Goal: Task Accomplishment & Management: Complete application form

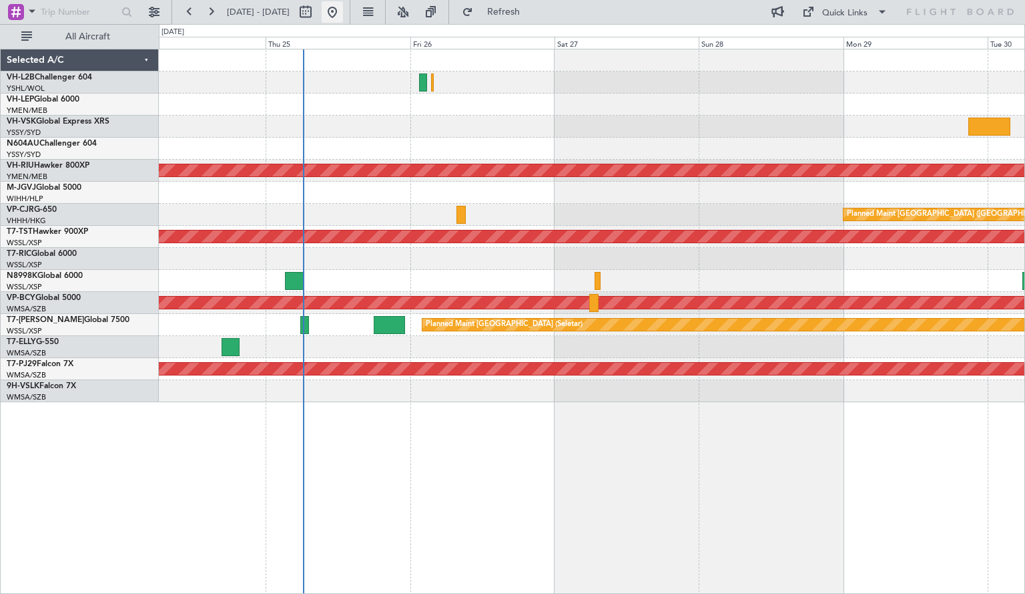
click at [343, 15] on button at bounding box center [332, 11] width 21 height 21
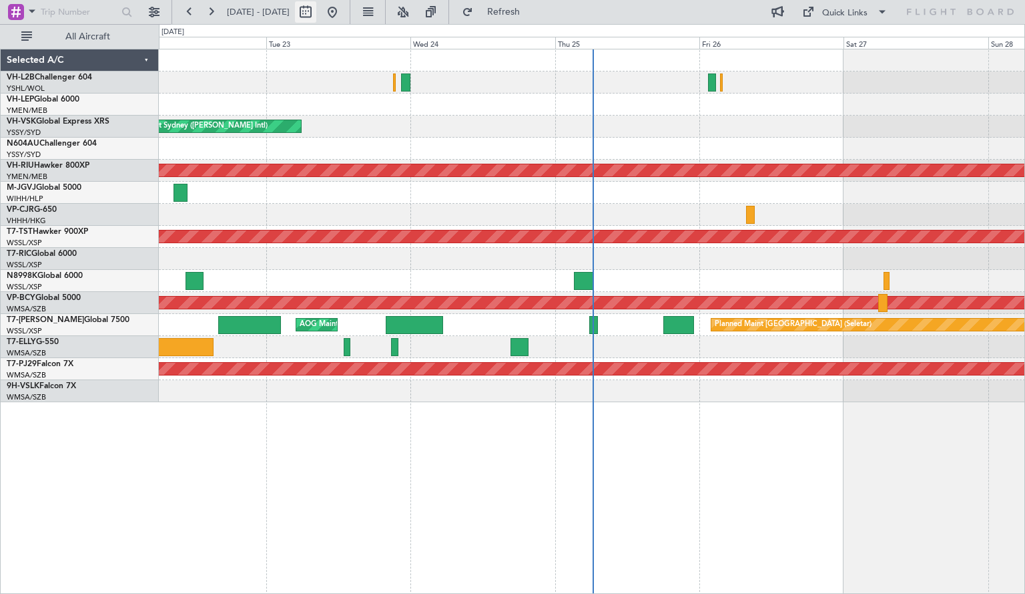
click at [316, 21] on button at bounding box center [305, 11] width 21 height 21
select select "9"
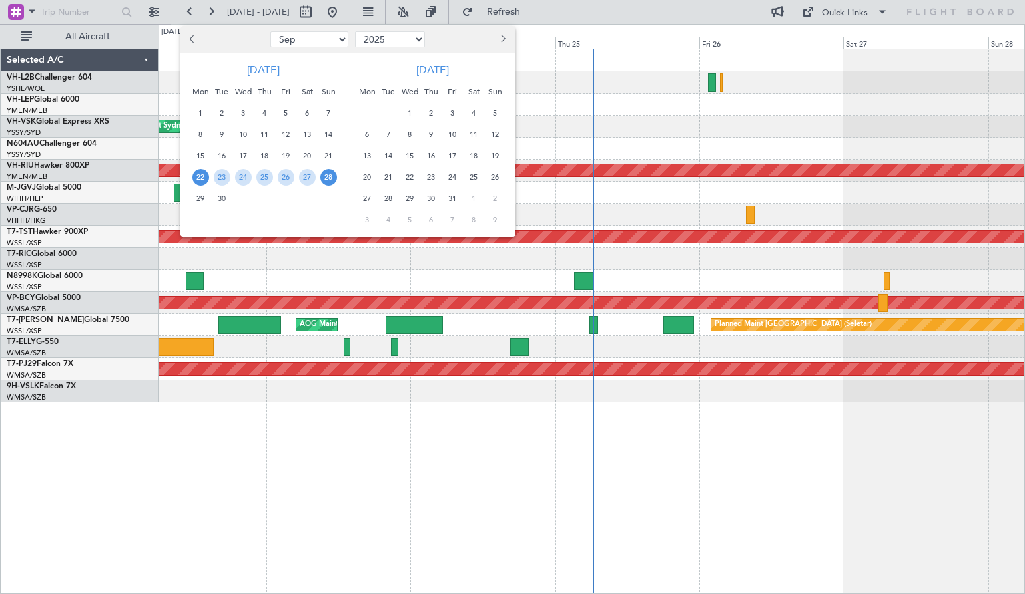
click at [365, 43] on select "2015 2016 2017 2018 2019 2020 2021 2022 2023 2024 2025 2026 2027 2028 2029 2030…" at bounding box center [390, 39] width 70 height 16
select select "2023"
click at [355, 31] on select "2015 2016 2017 2018 2019 2020 2021 2022 2023 2024 2025 2026 2027 2028 2029 2030…" at bounding box center [390, 39] width 70 height 16
click at [314, 38] on select "Jan Feb Mar Apr May Jun [DATE] Aug Sep Oct Nov Dec" at bounding box center [309, 39] width 78 height 16
select select "12"
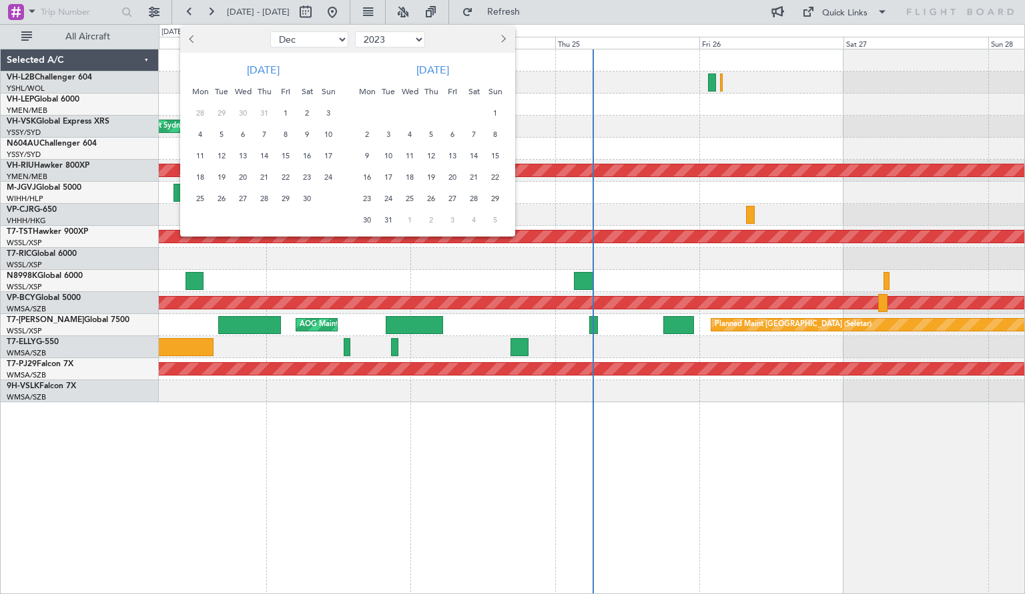
click at [270, 31] on select "Jan Feb Mar Apr May Jun [DATE] Aug Sep Oct Nov Dec" at bounding box center [309, 39] width 78 height 16
click at [278, 182] on span "22" at bounding box center [286, 177] width 17 height 17
click at [328, 201] on span "31" at bounding box center [328, 198] width 17 height 17
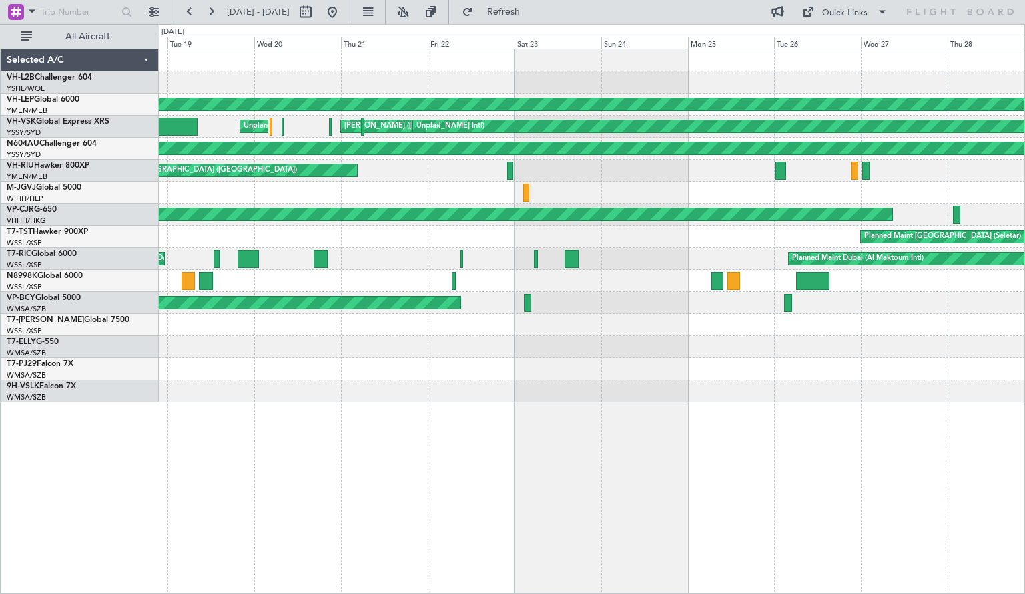
click at [781, 372] on div "AOG Maint Houston ([PERSON_NAME] Hobby) [PERSON_NAME] ([PERSON_NAME] Intl) Unpl…" at bounding box center [592, 225] width 867 height 353
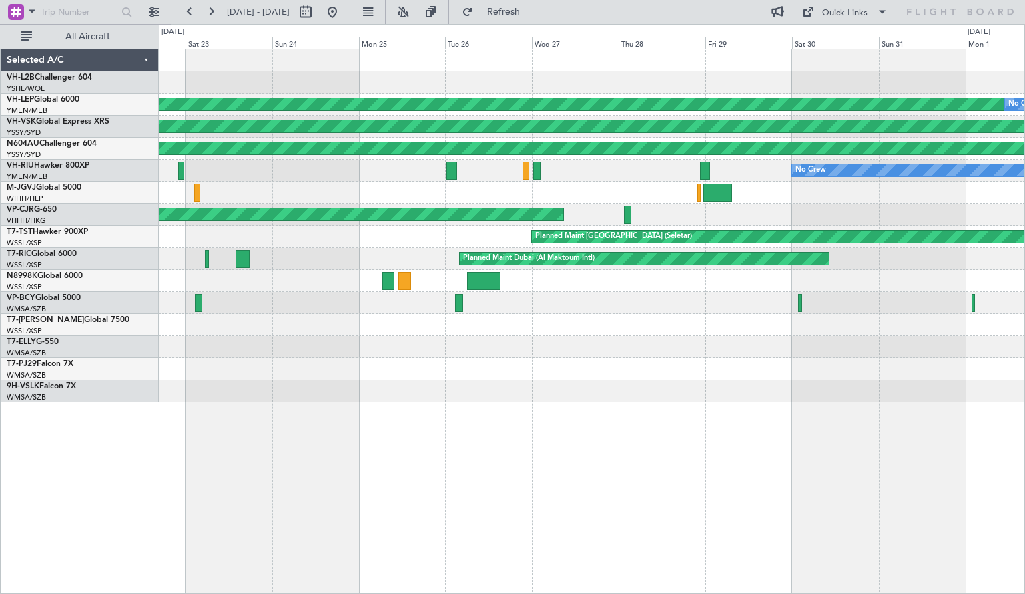
click at [382, 200] on div "AOG Maint Houston ([PERSON_NAME] Hobby) No Crew [PERSON_NAME] ([PERSON_NAME] In…" at bounding box center [592, 225] width 867 height 353
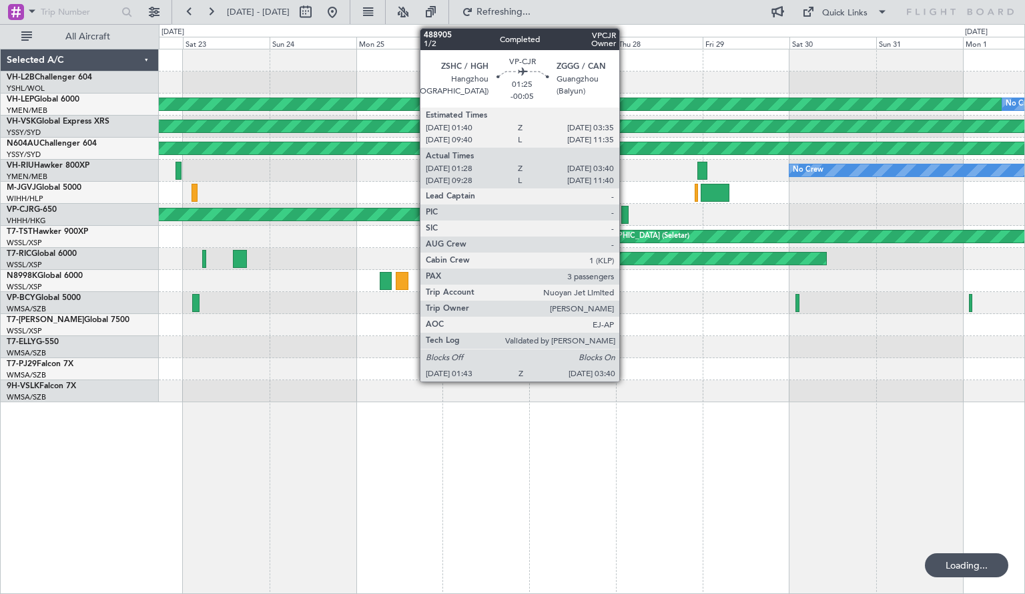
click at [626, 218] on div at bounding box center [625, 215] width 7 height 18
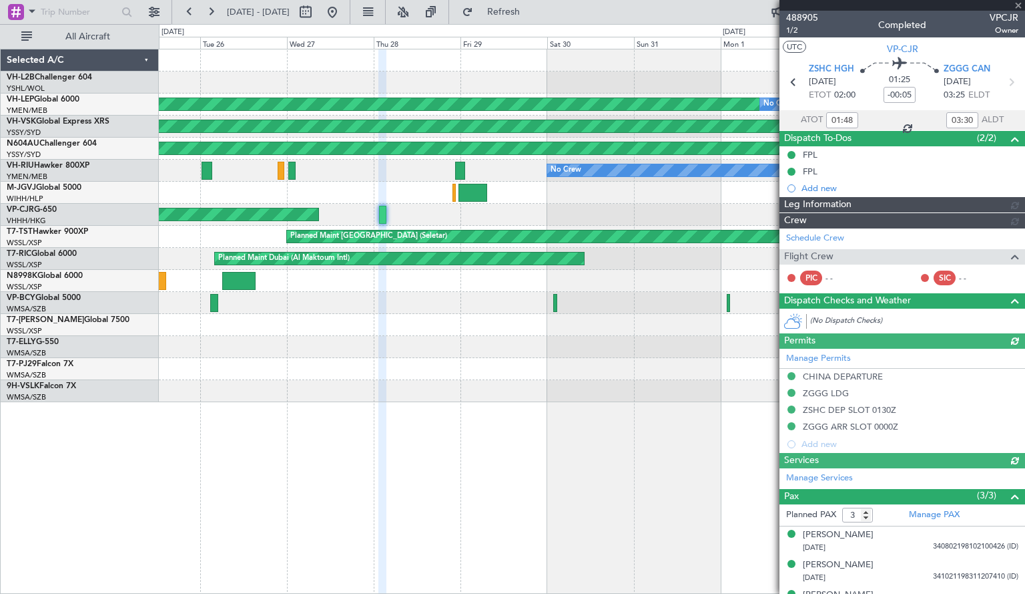
type input "[PERSON_NAME] (HHAFI)"
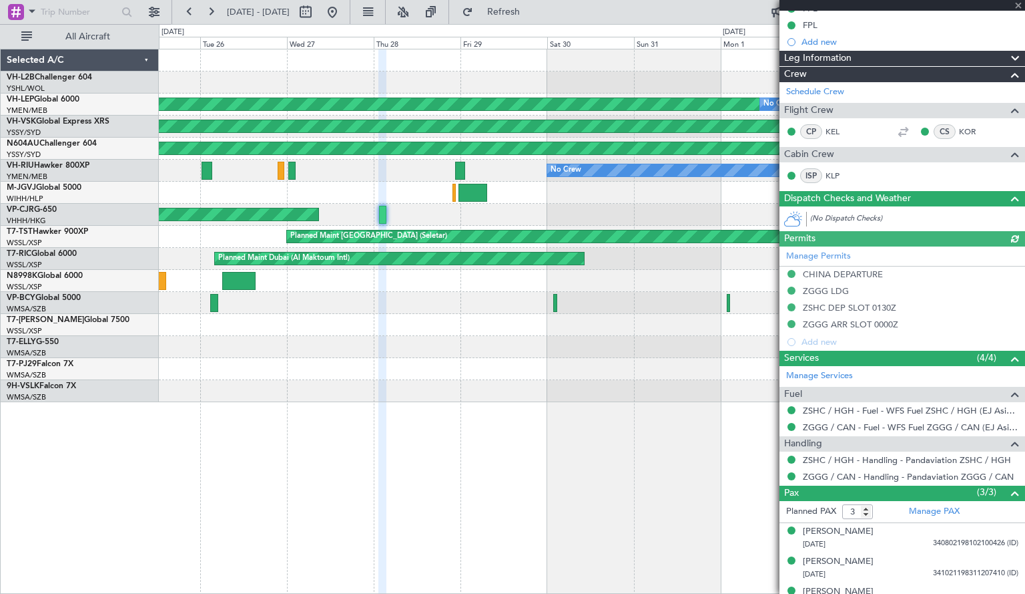
scroll to position [147, 0]
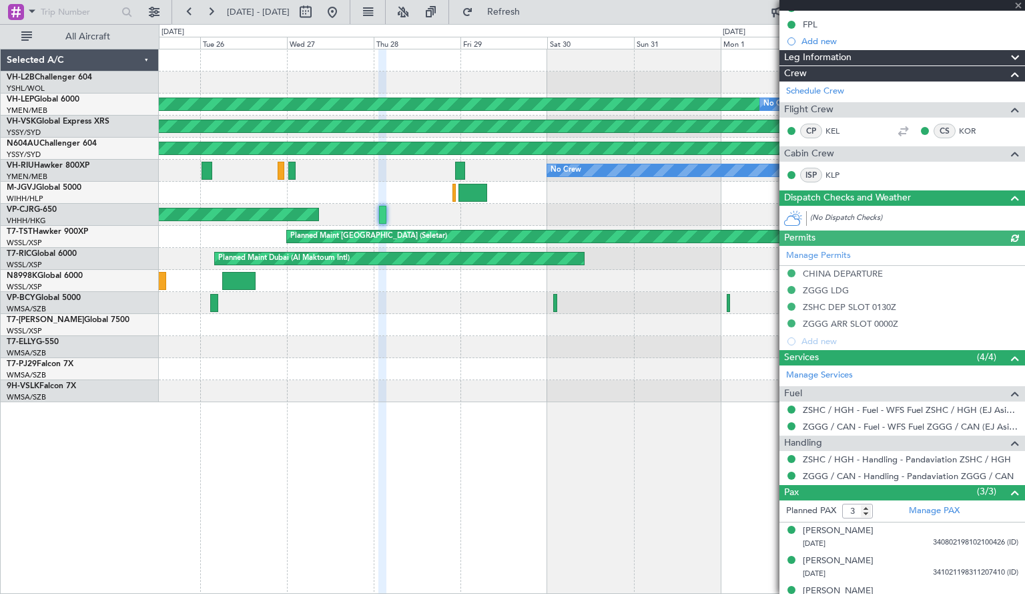
type input "[PERSON_NAME] (HHAFI)"
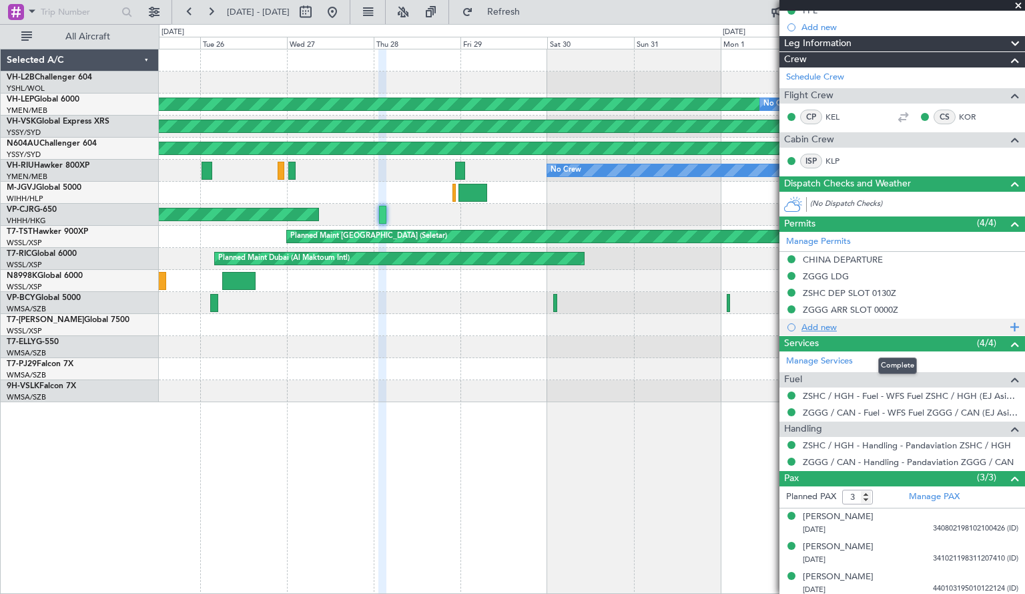
scroll to position [0, 0]
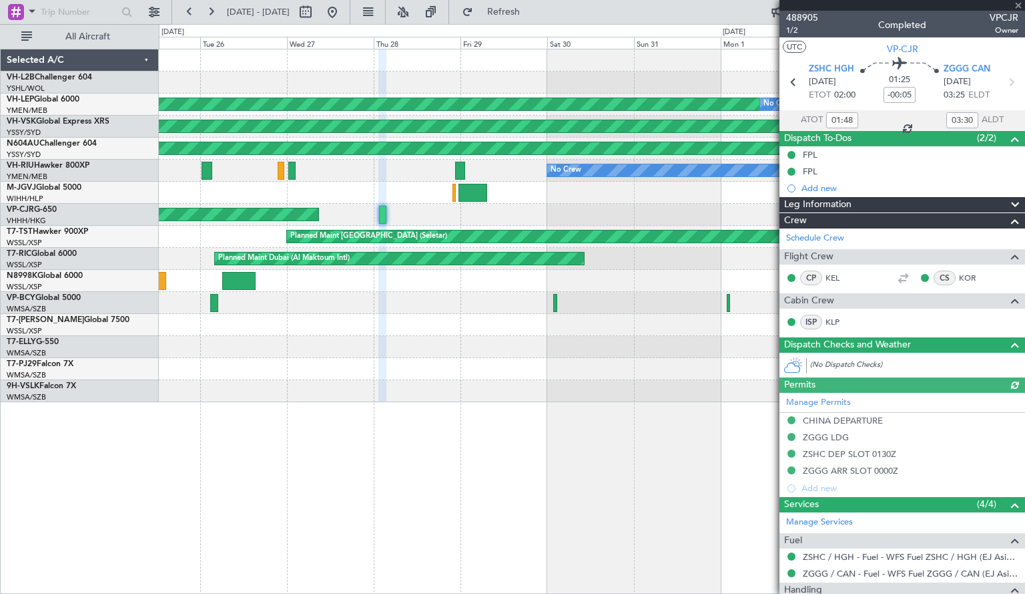
type input "[PERSON_NAME] (HHAFI)"
